Goal: Complete application form

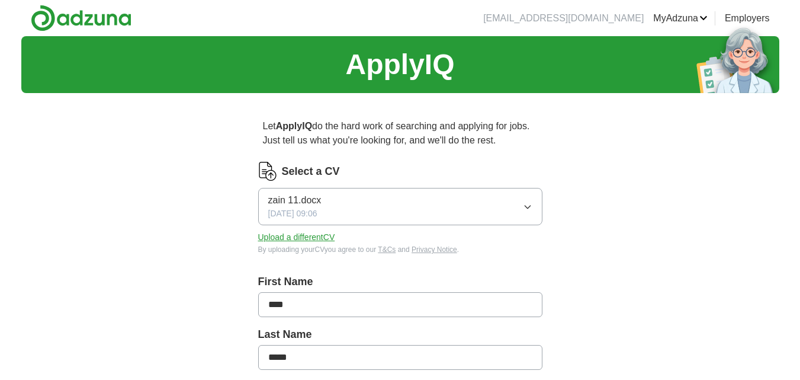
click at [512, 205] on button "zain 11.docx [DATE] 09:06" at bounding box center [400, 206] width 284 height 37
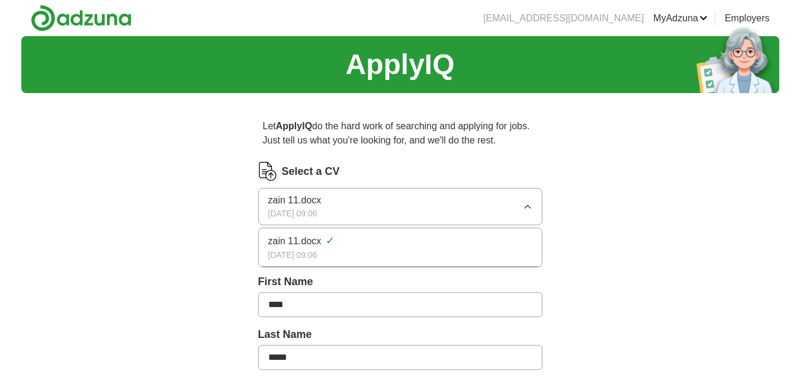
click at [486, 241] on div "zain 11.docx ✓" at bounding box center [400, 241] width 264 height 16
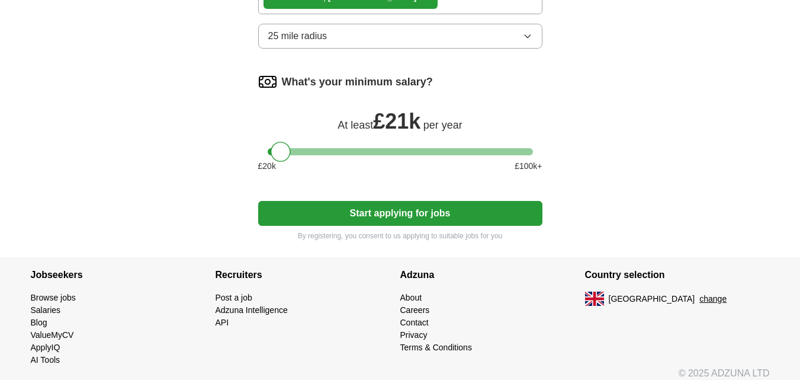
scroll to position [745, 0]
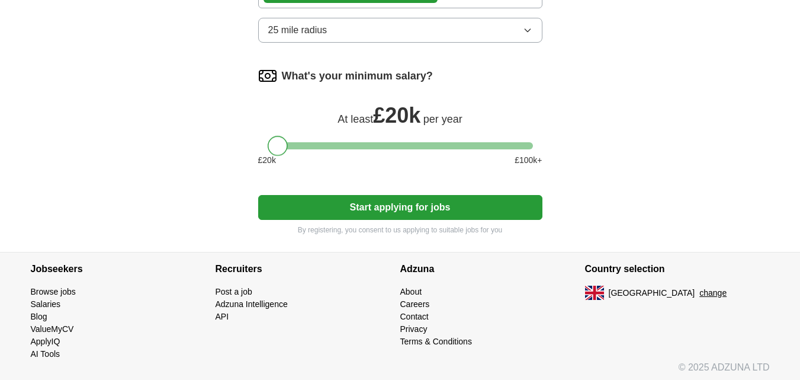
drag, startPoint x: 280, startPoint y: 147, endPoint x: 228, endPoint y: 174, distance: 58.5
click at [382, 204] on button "Start applying for jobs" at bounding box center [400, 207] width 284 height 25
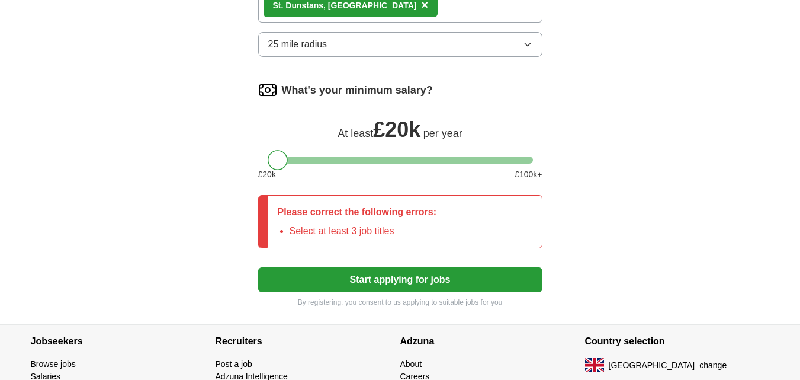
scroll to position [759, 0]
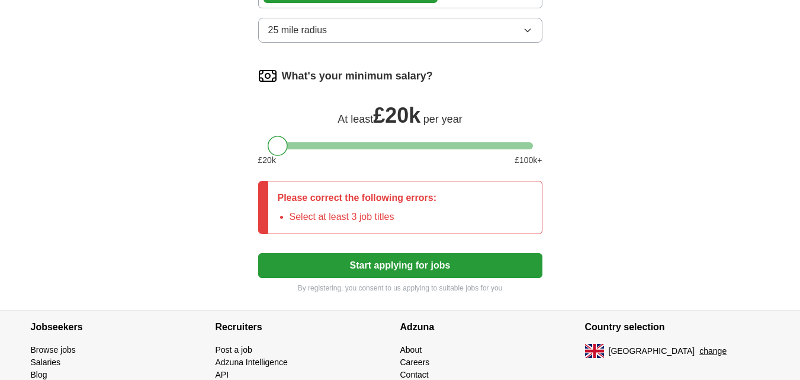
click at [377, 223] on li "Select at least 3 job titles" at bounding box center [363, 217] width 147 height 14
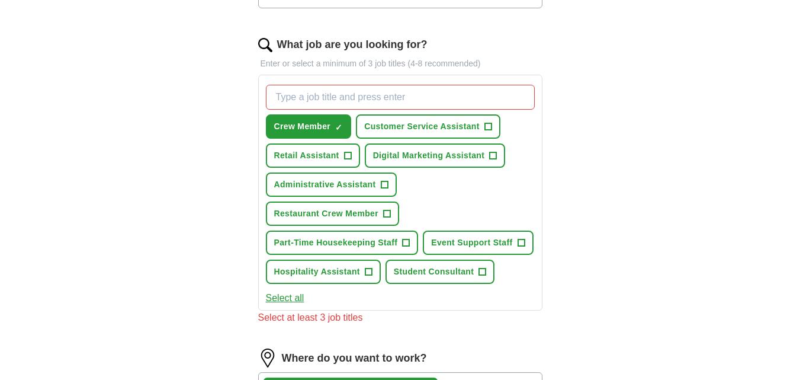
scroll to position [379, 0]
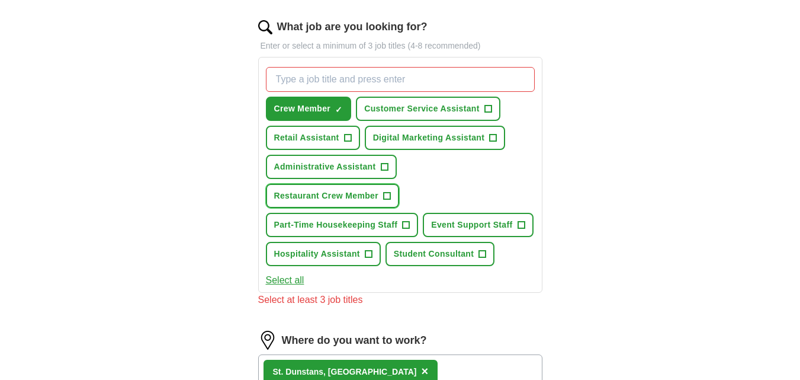
click at [348, 189] on button "Restaurant Crew Member +" at bounding box center [333, 196] width 134 height 24
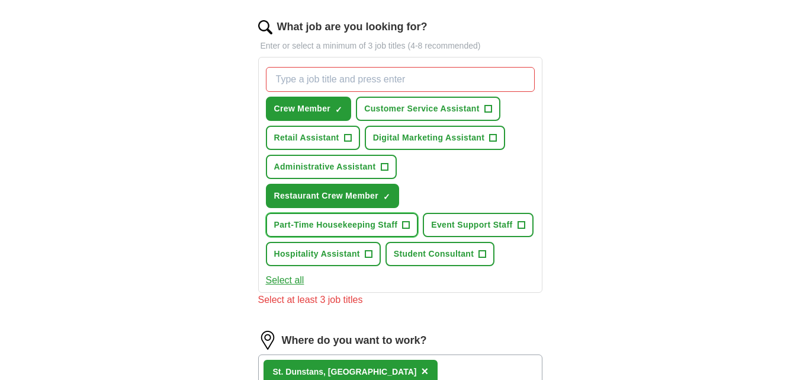
click at [325, 221] on span "Part-Time Housekeeping Staff" at bounding box center [336, 224] width 124 height 12
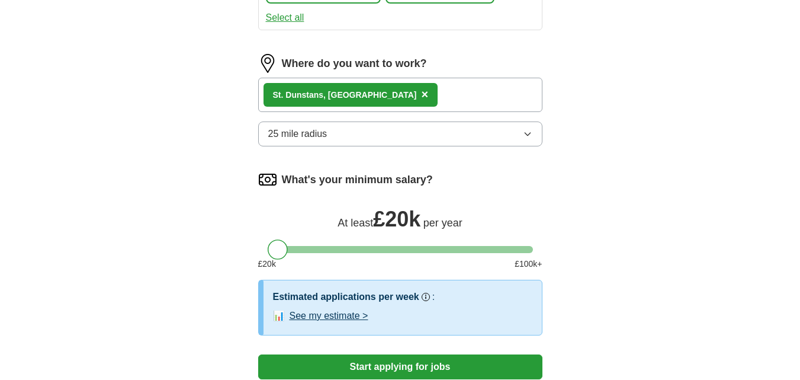
scroll to position [805, 0]
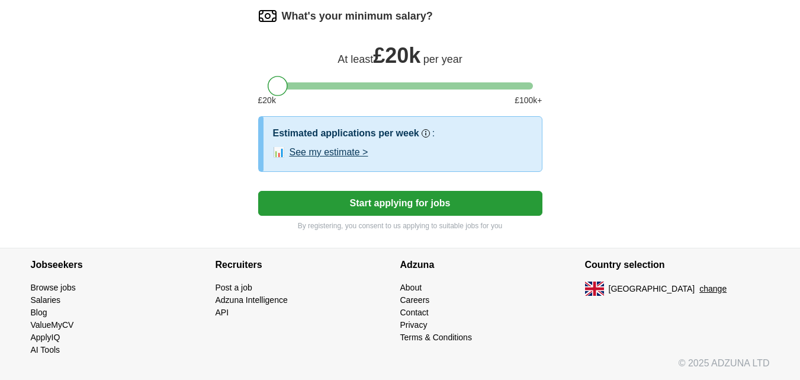
click at [405, 198] on button "Start applying for jobs" at bounding box center [400, 203] width 284 height 25
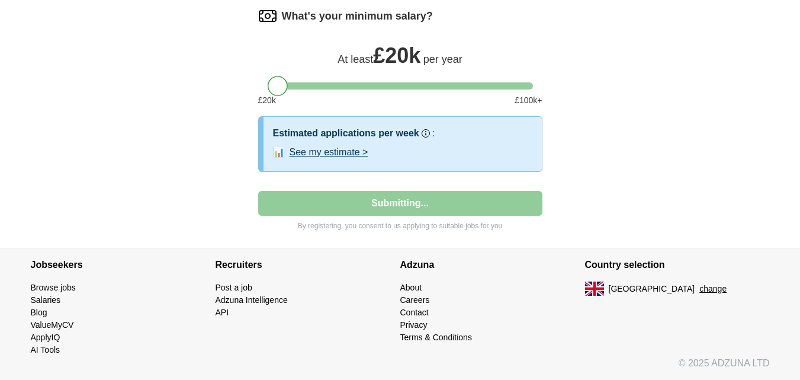
select select "**"
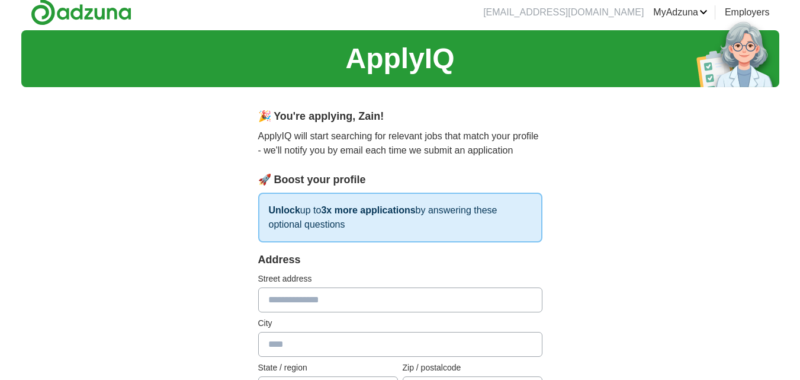
scroll to position [0, 0]
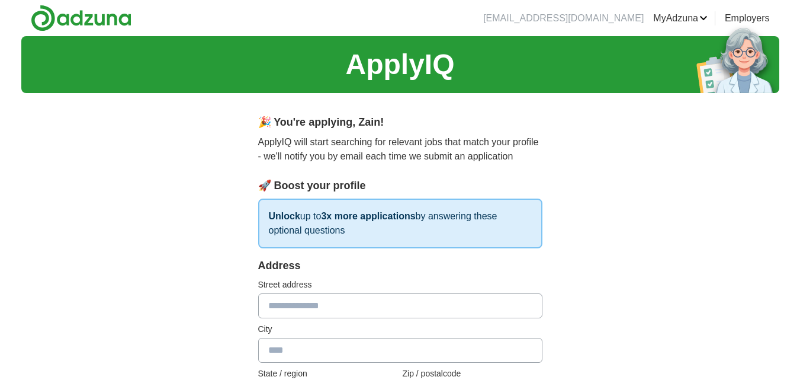
click at [312, 308] on input "text" at bounding box center [400, 305] width 284 height 25
type input "**********"
type input "*******"
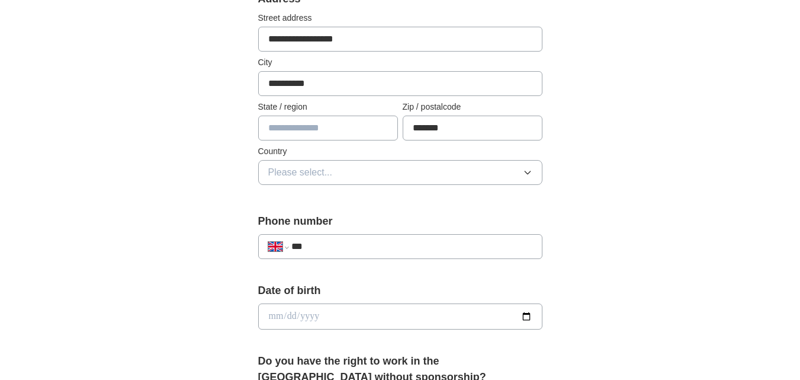
scroll to position [277, 0]
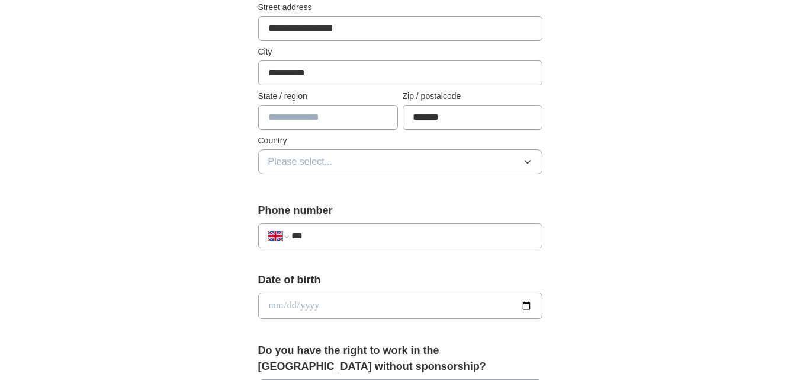
click at [331, 111] on input "text" at bounding box center [328, 117] width 140 height 25
type input "*"
type input "****"
click at [326, 155] on span "Please select..." at bounding box center [300, 162] width 65 height 14
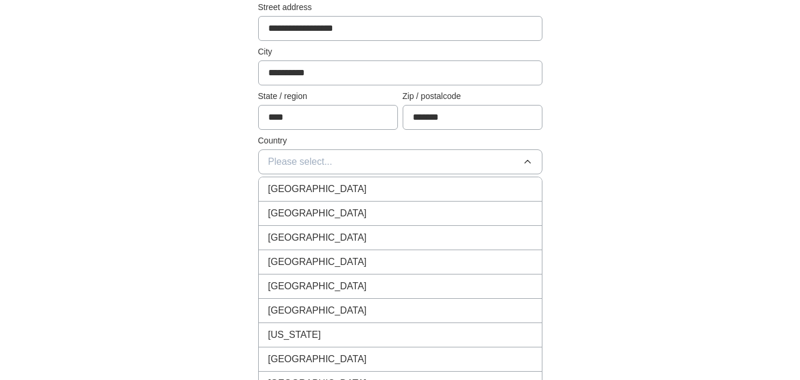
click at [330, 188] on span "[GEOGRAPHIC_DATA]" at bounding box center [317, 189] width 99 height 14
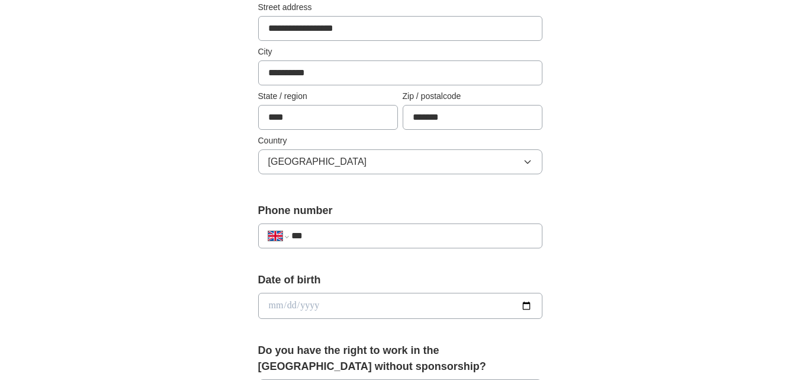
click at [368, 230] on input "***" at bounding box center [411, 236] width 240 height 14
type input "**********"
click at [349, 309] on input "date" at bounding box center [400, 305] width 284 height 26
type input "**********"
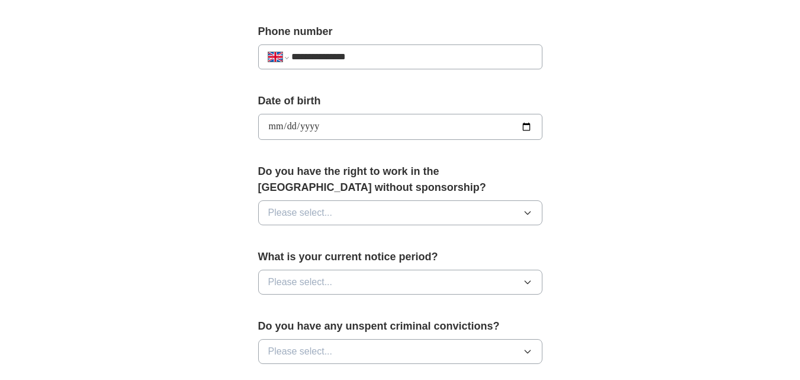
scroll to position [440, 0]
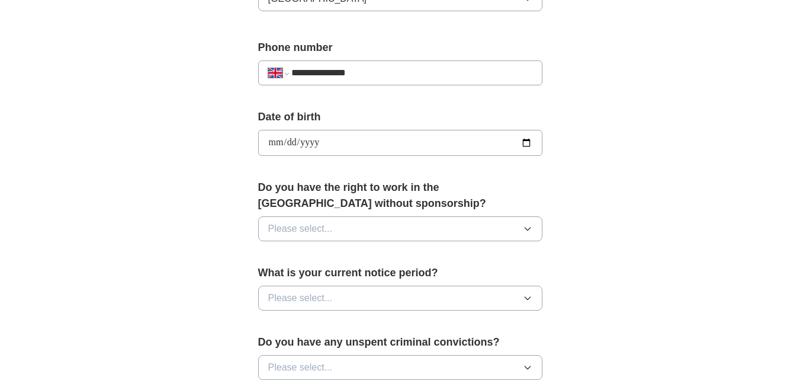
click at [456, 225] on button "Please select..." at bounding box center [400, 228] width 284 height 25
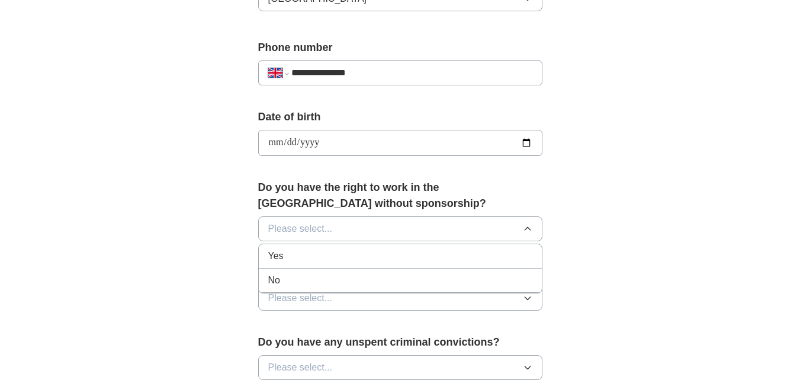
click at [362, 258] on div "Yes" at bounding box center [400, 256] width 264 height 14
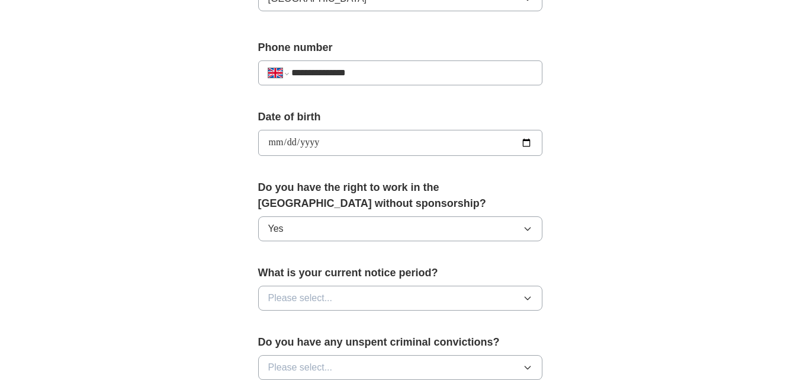
click at [369, 295] on button "Please select..." at bounding box center [400, 297] width 284 height 25
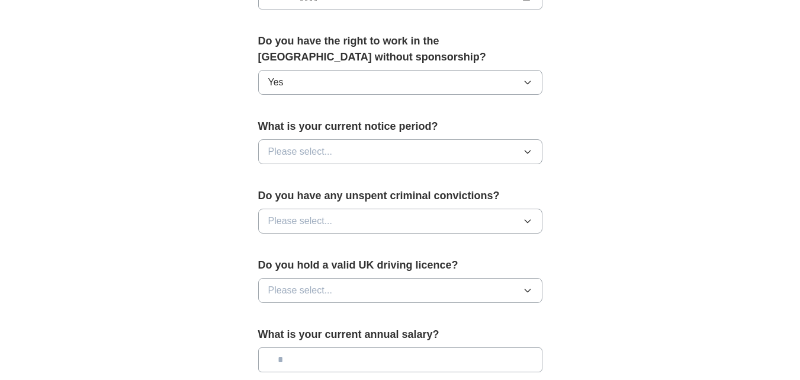
scroll to position [627, 0]
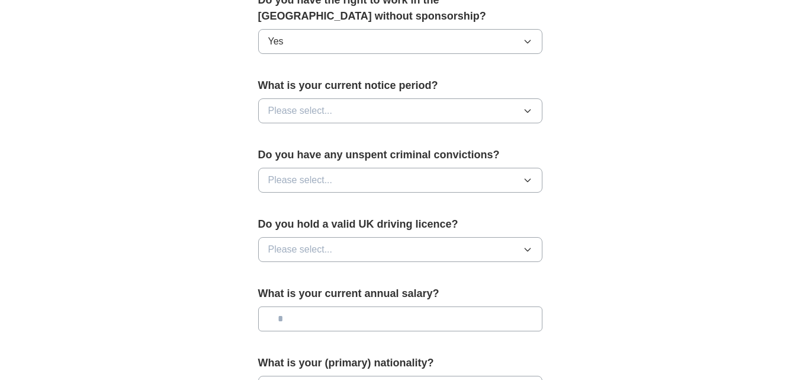
click at [477, 107] on button "Please select..." at bounding box center [400, 110] width 284 height 25
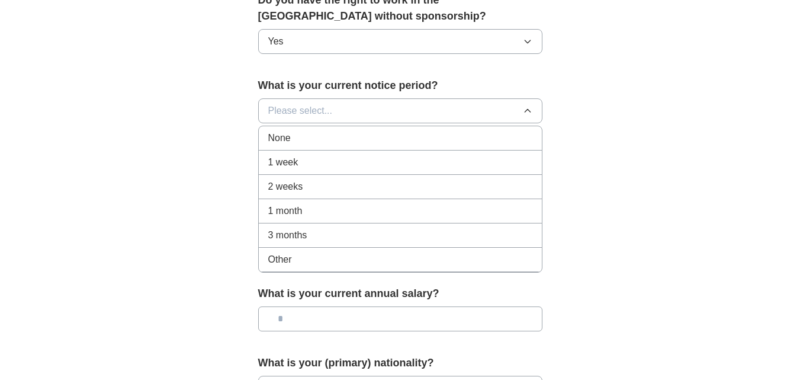
click at [362, 259] on div "Other" at bounding box center [400, 259] width 264 height 14
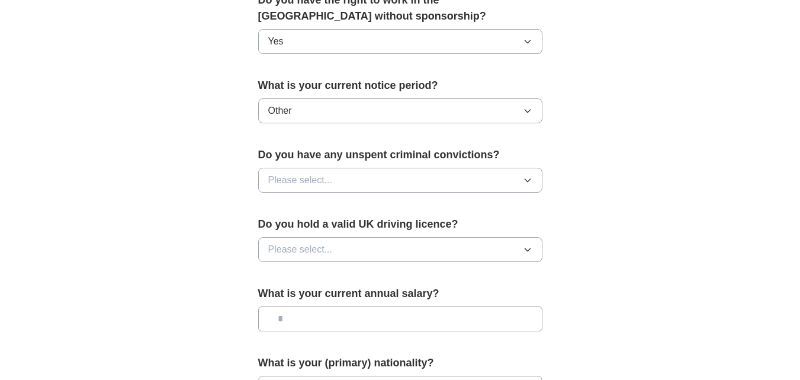
click at [470, 173] on button "Please select..." at bounding box center [400, 180] width 284 height 25
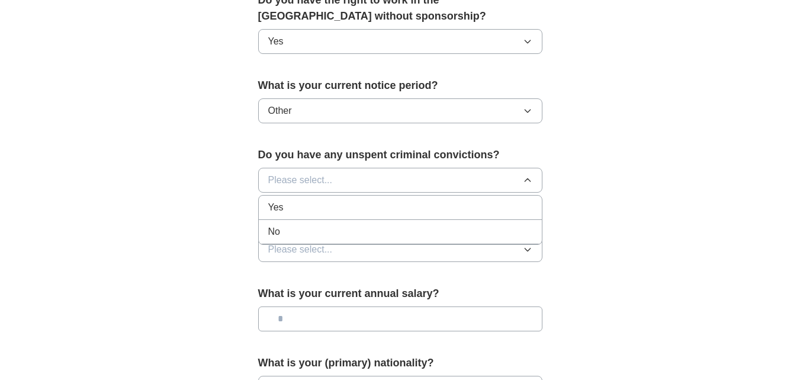
click at [320, 234] on div "No" at bounding box center [400, 231] width 264 height 14
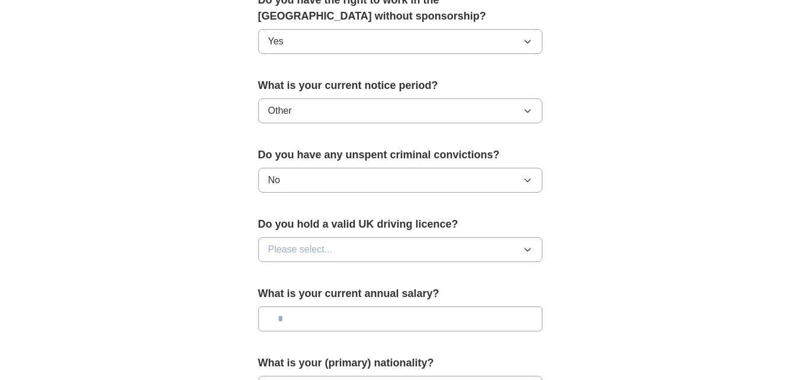
click at [323, 247] on span "Please select..." at bounding box center [300, 249] width 65 height 14
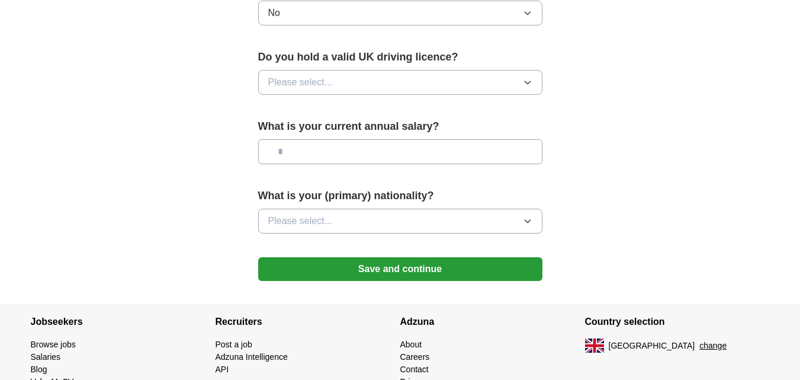
scroll to position [800, 0]
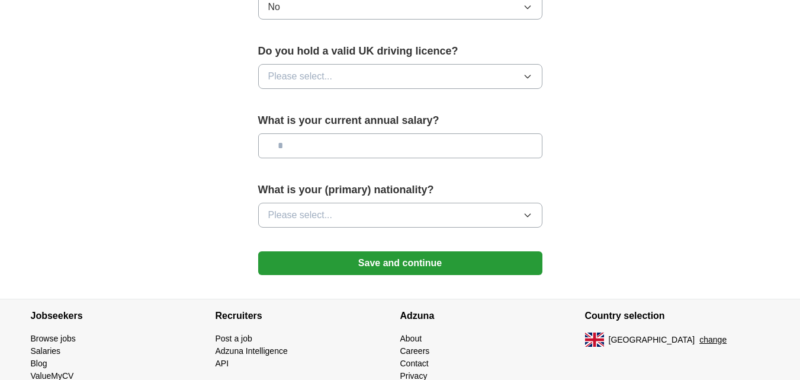
click at [481, 69] on button "Please select..." at bounding box center [400, 76] width 284 height 25
click at [389, 118] on li "No" at bounding box center [400, 128] width 283 height 24
click at [393, 144] on input "text" at bounding box center [400, 145] width 284 height 25
type input "*******"
click at [392, 211] on button "Please select..." at bounding box center [400, 214] width 284 height 25
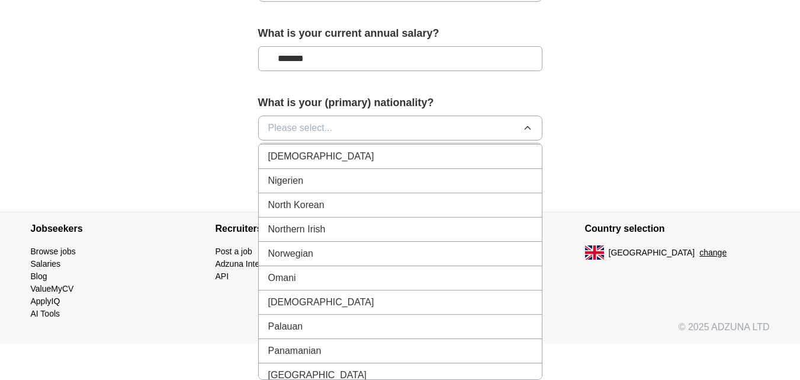
scroll to position [3208, 0]
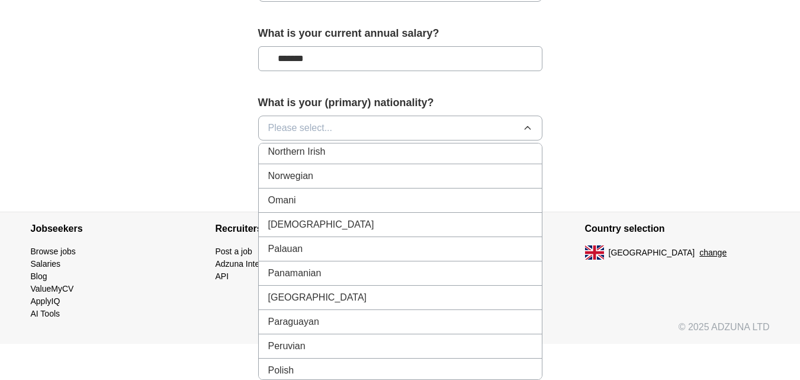
click at [493, 228] on div "[DEMOGRAPHIC_DATA]" at bounding box center [400, 224] width 264 height 14
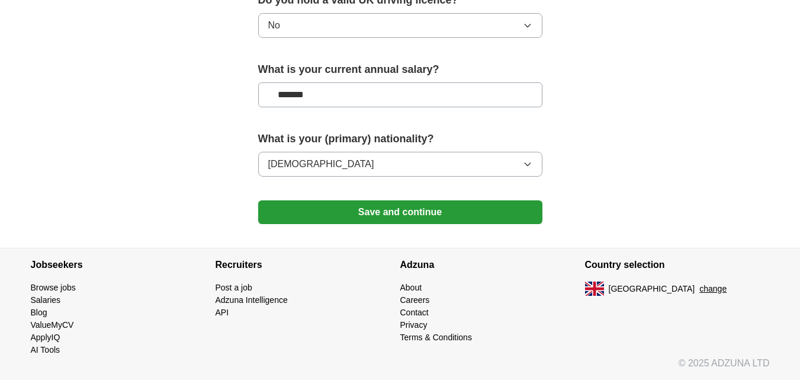
scroll to position [851, 0]
click at [485, 214] on button "Save and continue" at bounding box center [400, 212] width 284 height 24
